Goal: Information Seeking & Learning: Learn about a topic

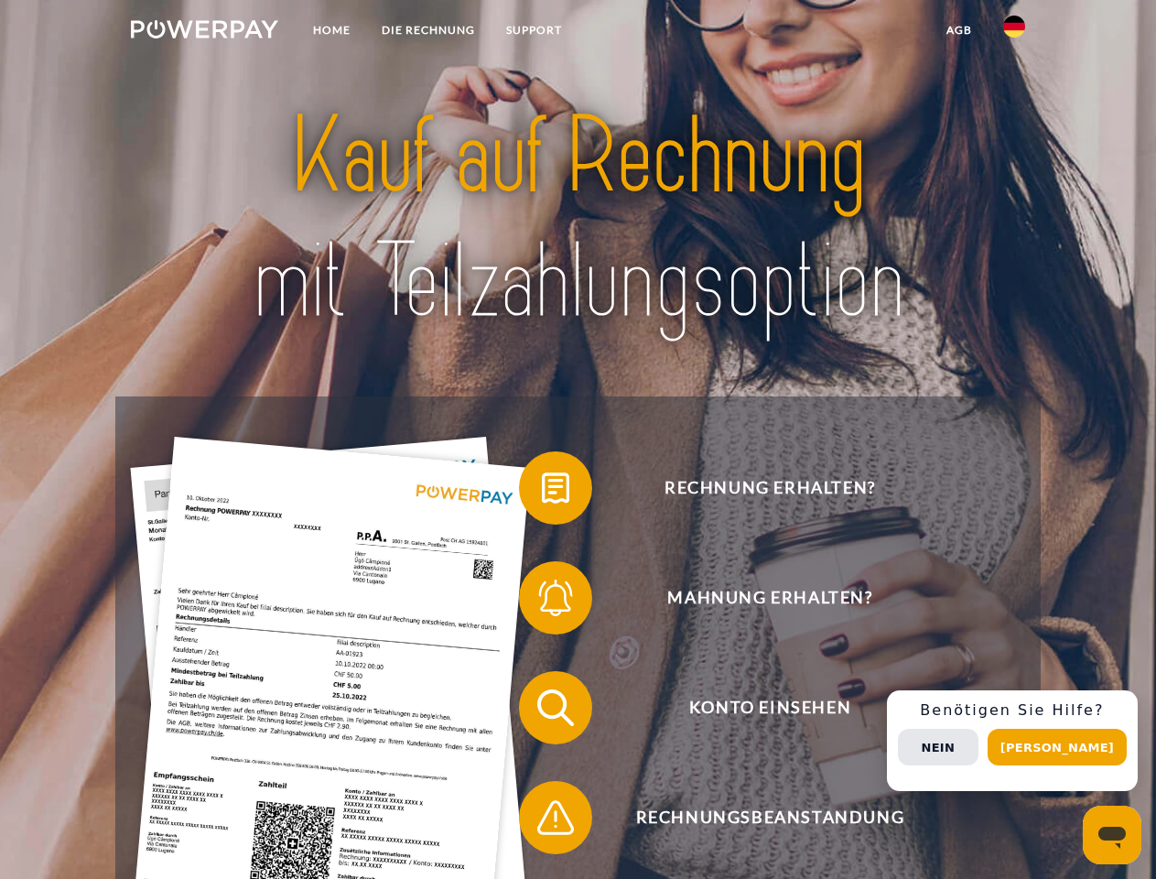
click at [204, 32] on img at bounding box center [204, 29] width 147 height 18
click at [1014, 32] on img at bounding box center [1014, 27] width 22 height 22
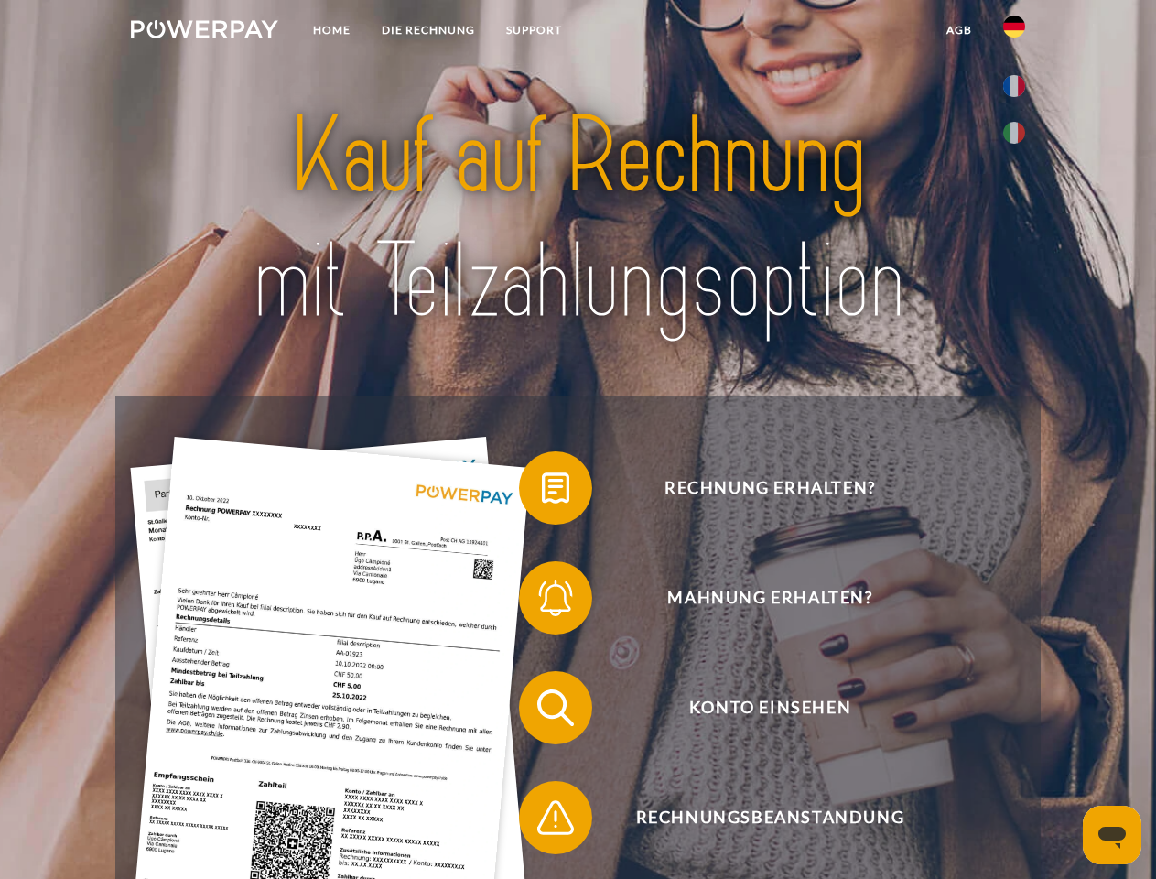
click at [958, 30] on link "agb" at bounding box center [959, 30] width 57 height 33
click at [542, 492] on span at bounding box center [528, 488] width 92 height 92
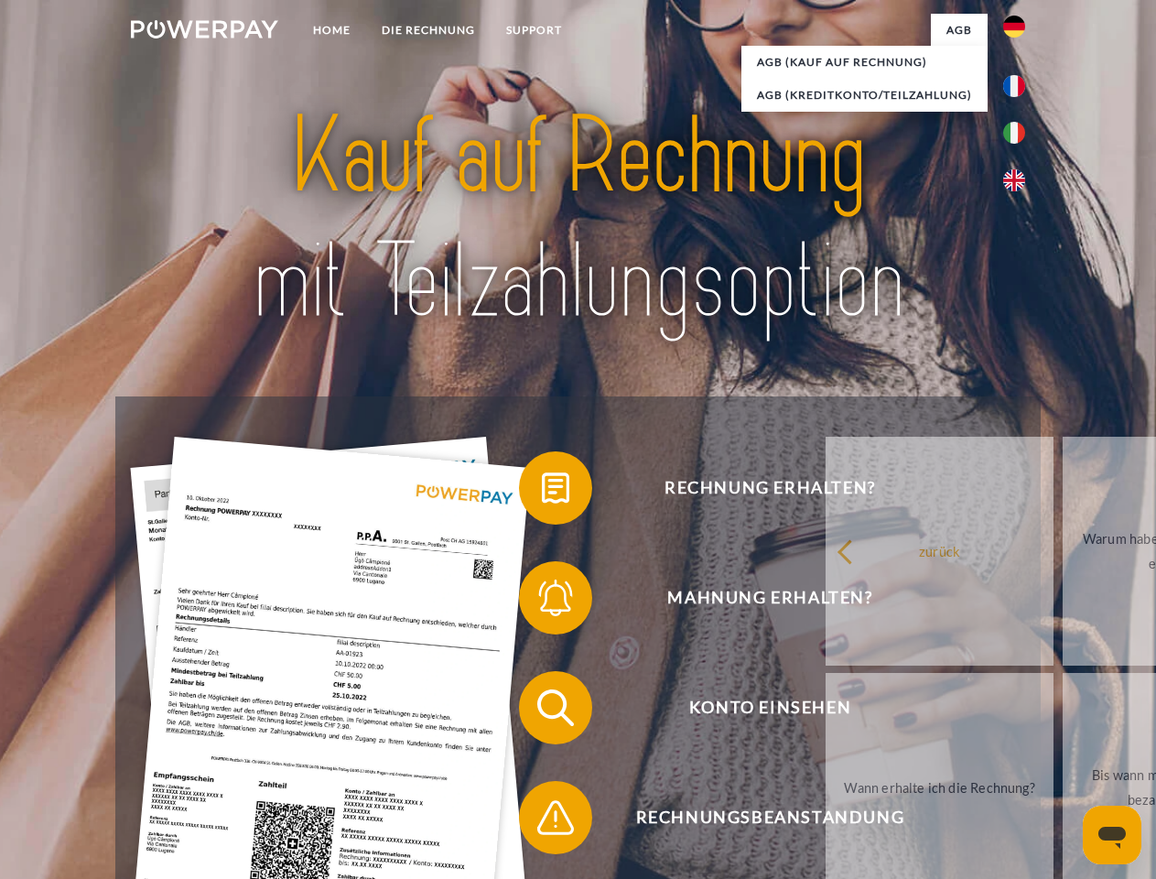
click at [542, 601] on span at bounding box center [528, 598] width 92 height 92
click at [1063, 711] on link "Bis wann muss die Rechnung bezahlt werden?" at bounding box center [1177, 787] width 228 height 229
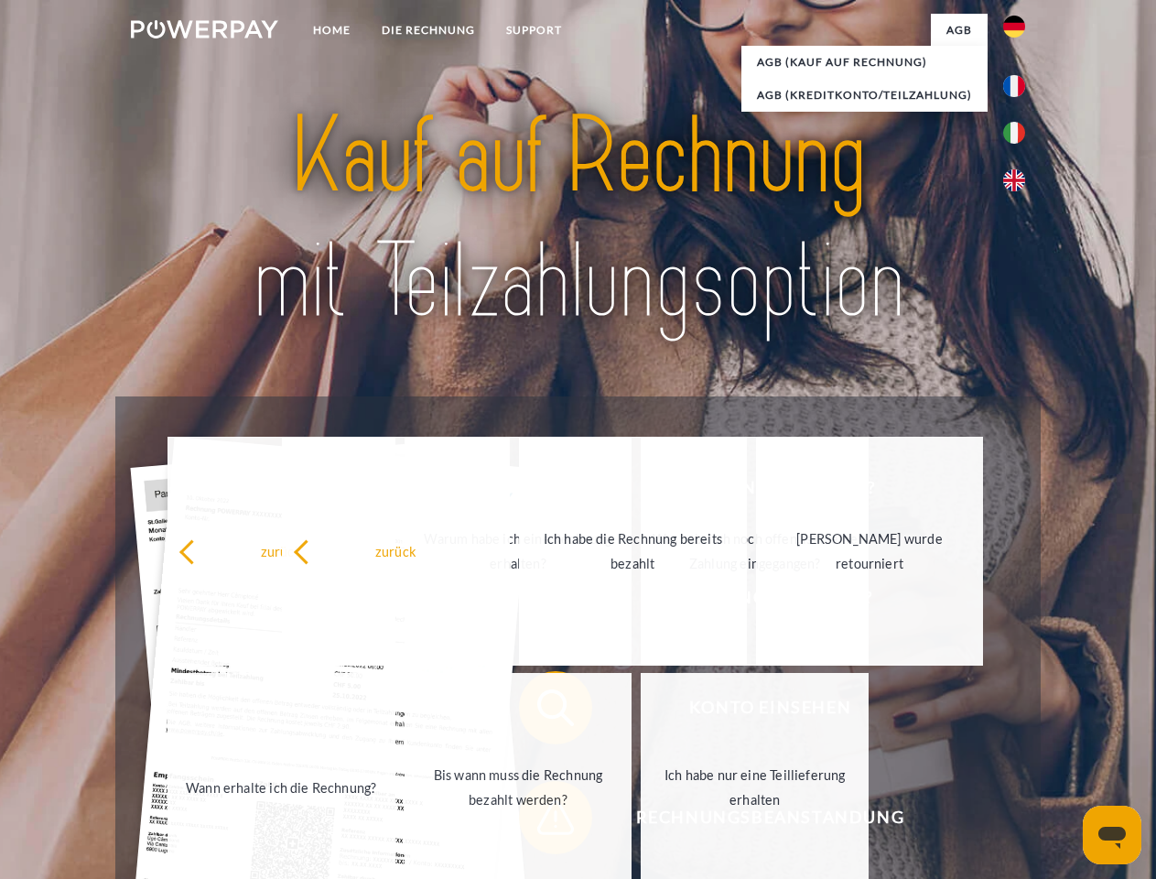
click at [641, 821] on link "Ich habe nur eine Teillieferung erhalten" at bounding box center [755, 787] width 228 height 229
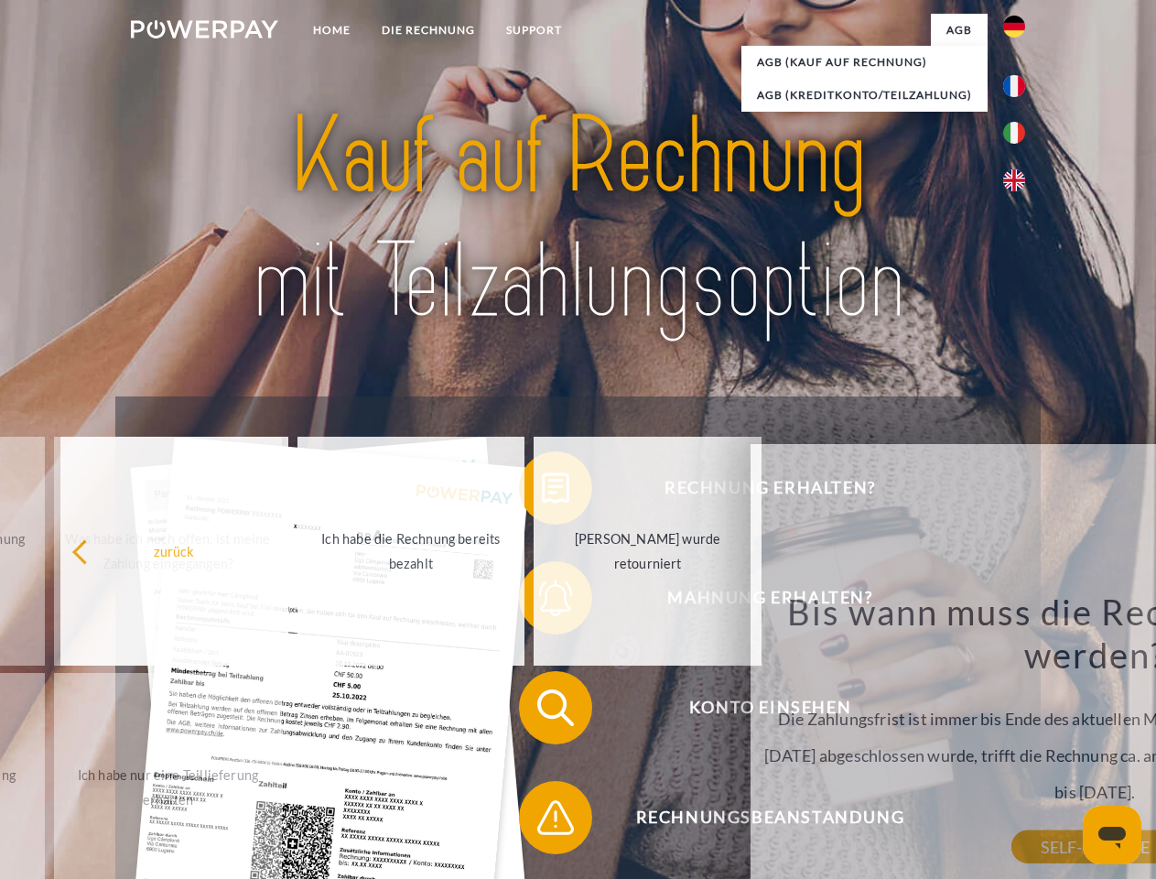
click at [1019, 740] on div "Rechnung erhalten? Mahnung erhalten? Konto einsehen" at bounding box center [577, 762] width 924 height 732
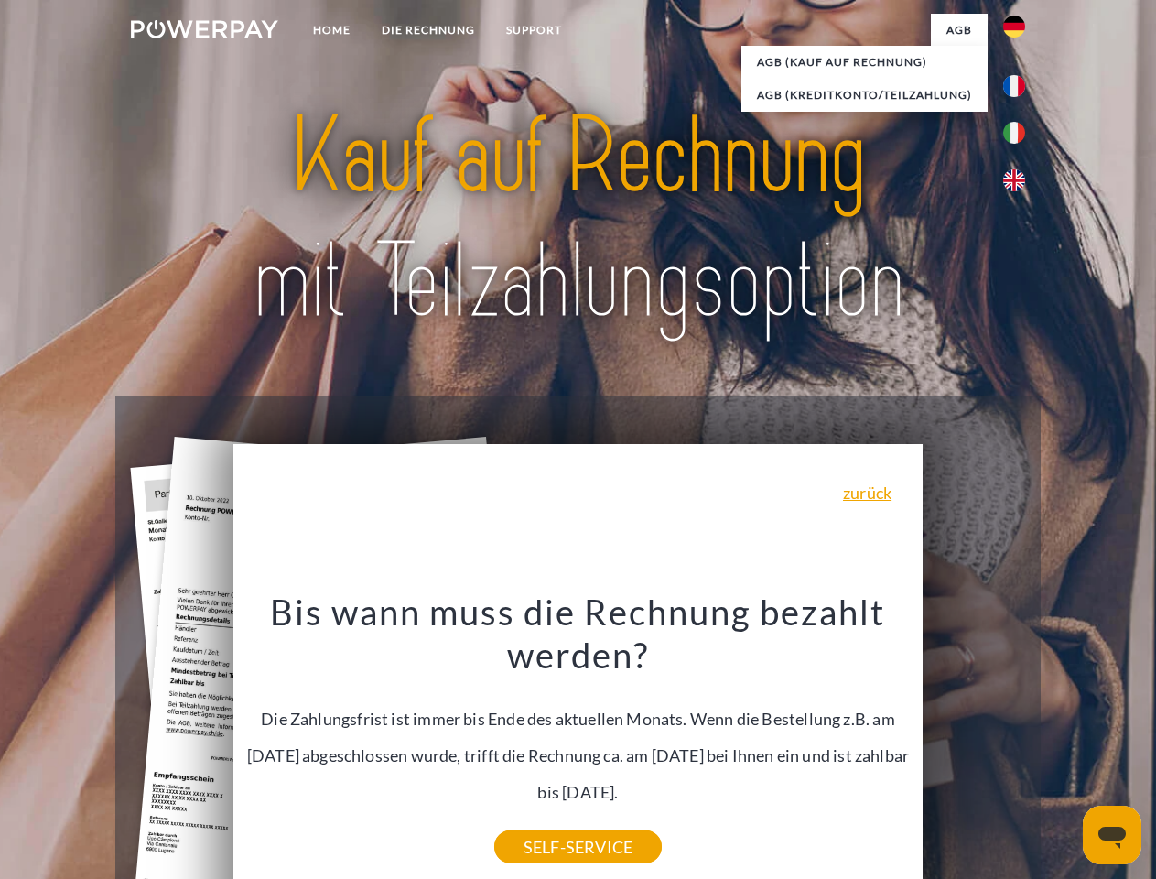
click at [974, 744] on span "Konto einsehen" at bounding box center [770, 707] width 449 height 73
click at [1064, 747] on header "Home DIE RECHNUNG SUPPORT" at bounding box center [578, 632] width 1156 height 1264
